Goal: Task Accomplishment & Management: Manage account settings

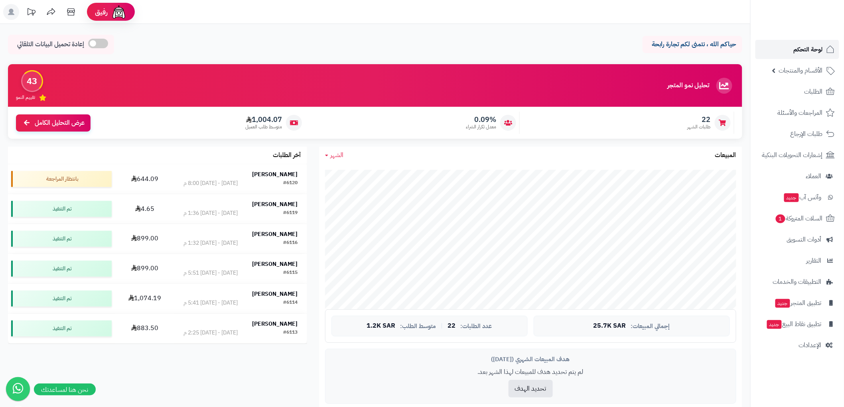
click at [812, 49] on span "لوحة التحكم" at bounding box center [808, 49] width 29 height 11
click at [813, 219] on span "السلات المتروكة 2" at bounding box center [798, 218] width 48 height 11
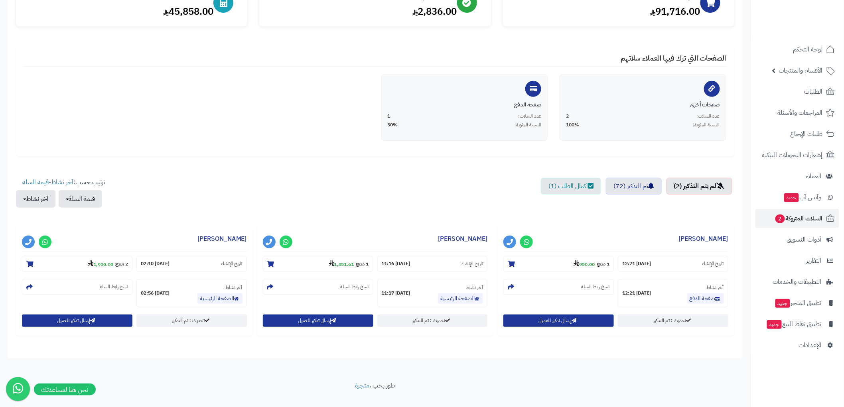
scroll to position [128, 0]
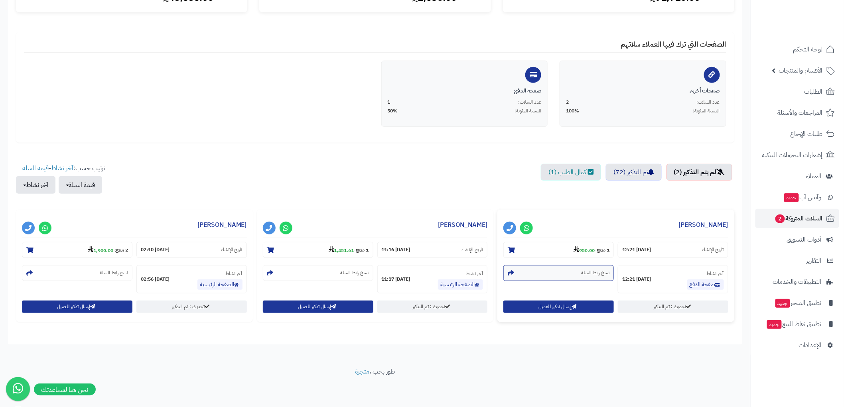
click at [572, 274] on section "نسخ رابط السلة" at bounding box center [558, 273] width 110 height 16
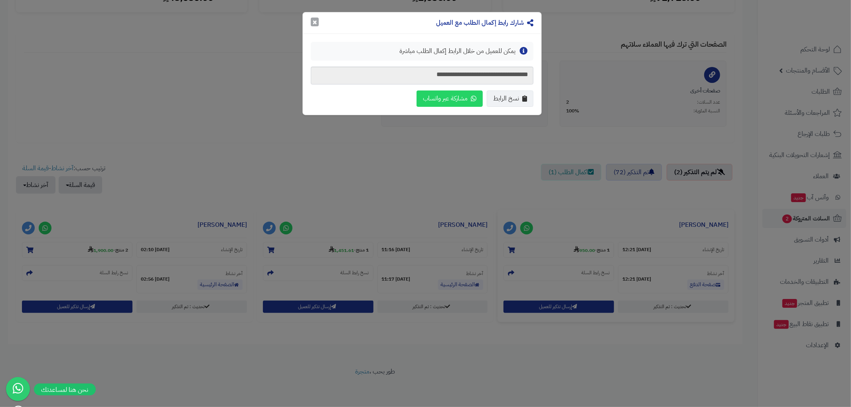
click at [314, 19] on button "×" at bounding box center [315, 22] width 8 height 9
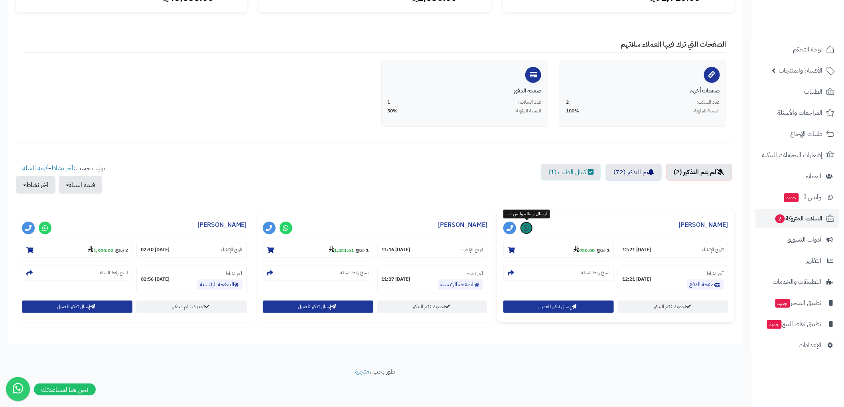
click at [523, 228] on link at bounding box center [526, 228] width 13 height 13
click at [579, 360] on div "الرئيسية الإضافات السلات المتروكة السلات المتروكة مفعل كيف أقوم باعداد الخدمة ؟…" at bounding box center [375, 131] width 750 height 471
click at [616, 175] on link "تم التذكير (72)" at bounding box center [634, 172] width 56 height 17
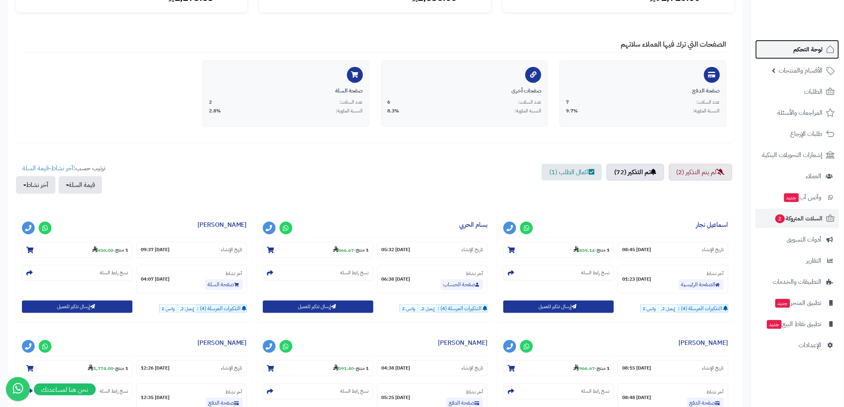
click at [811, 53] on span "لوحة التحكم" at bounding box center [808, 49] width 29 height 11
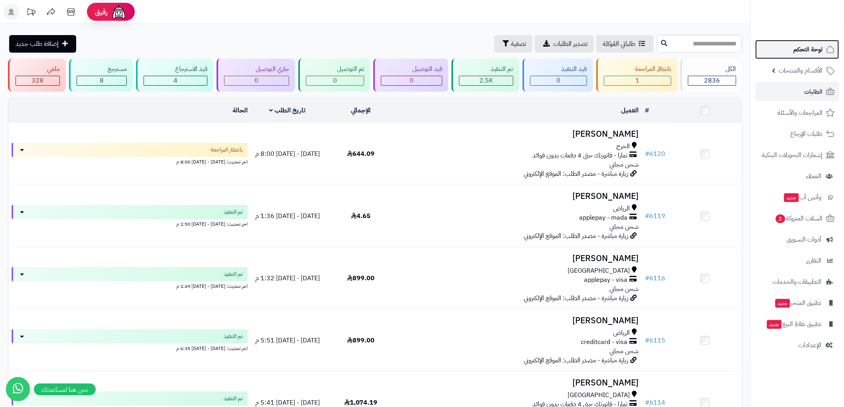
click at [819, 53] on span "لوحة التحكم" at bounding box center [808, 49] width 29 height 11
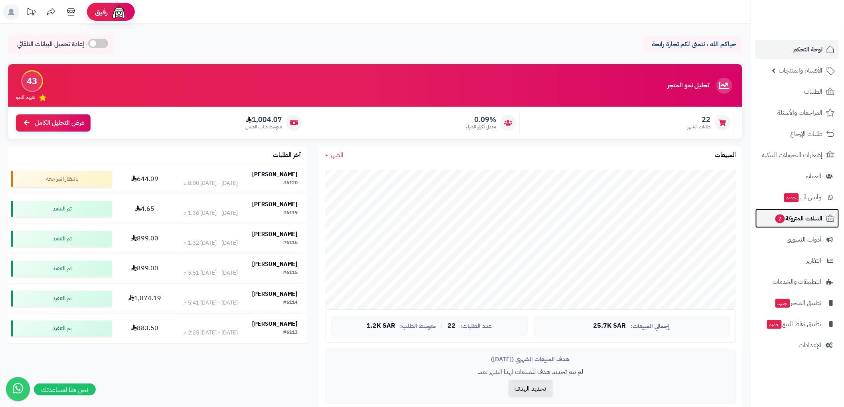
click at [799, 214] on span "السلات المتروكة 2" at bounding box center [798, 218] width 48 height 11
click at [783, 217] on span "2" at bounding box center [780, 219] width 10 height 9
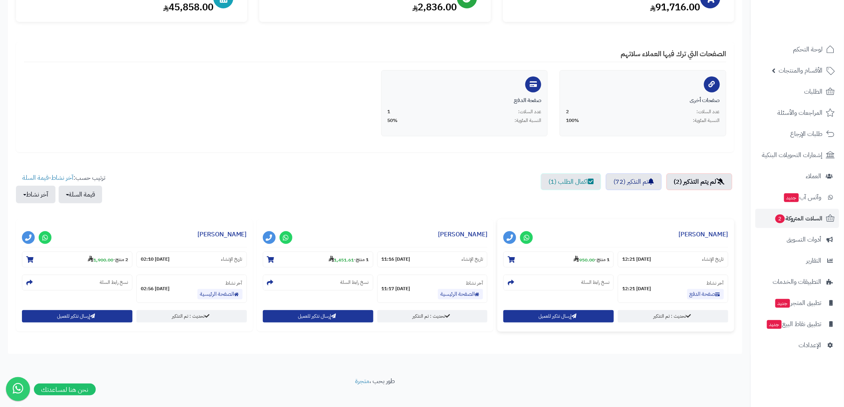
scroll to position [84, 0]
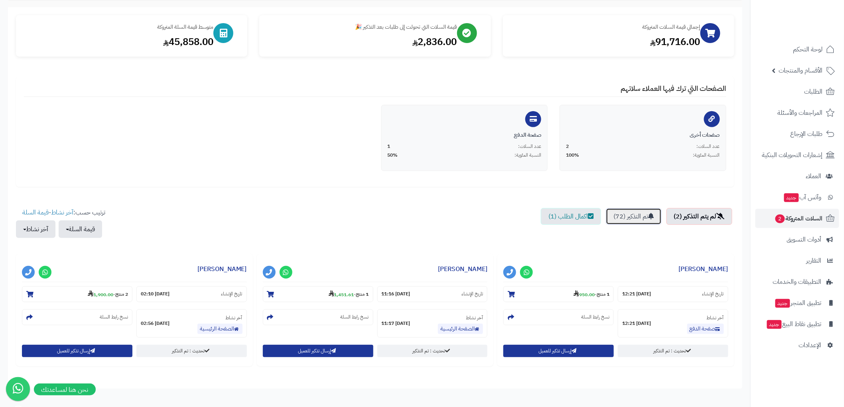
click at [637, 216] on link "تم التذكير (72)" at bounding box center [634, 216] width 56 height 17
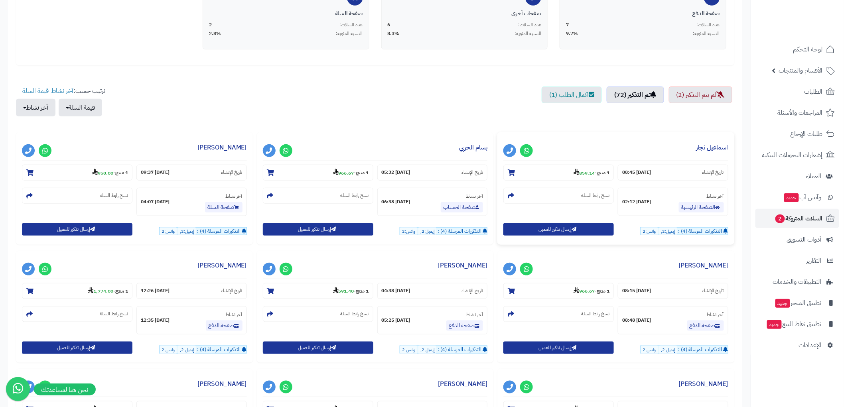
scroll to position [217, 0]
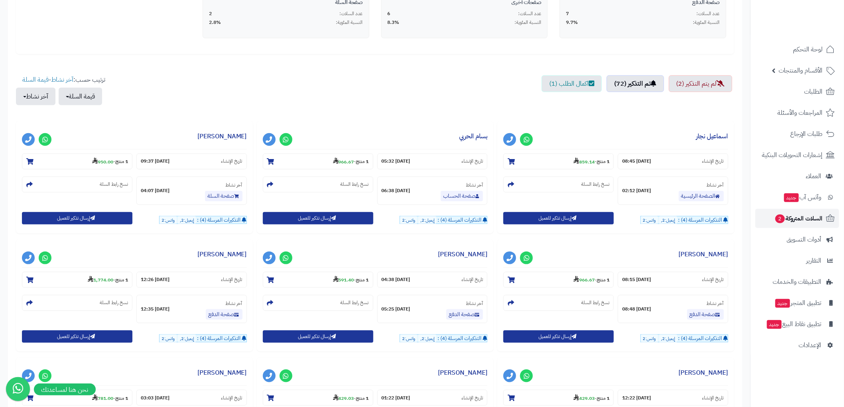
click at [803, 219] on span "السلات المتروكة 2" at bounding box center [798, 218] width 48 height 11
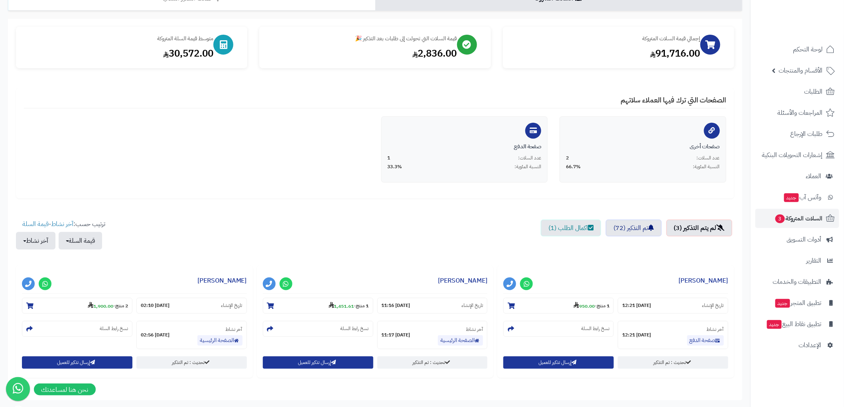
scroll to position [89, 0]
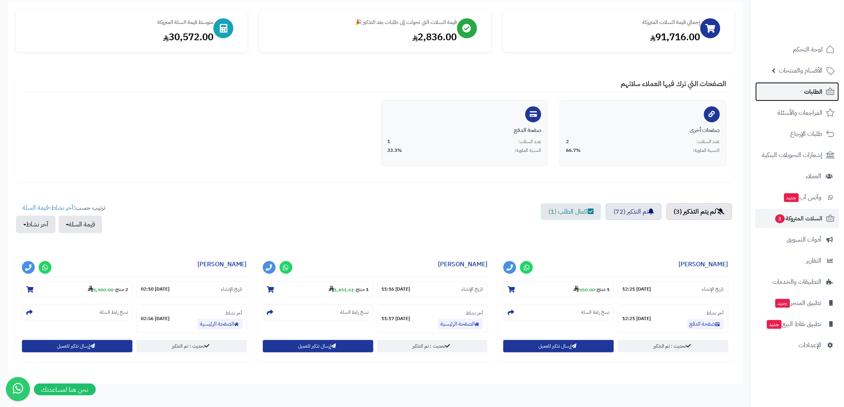
click at [821, 89] on span "الطلبات" at bounding box center [813, 91] width 18 height 11
